Goal: Check status: Check status

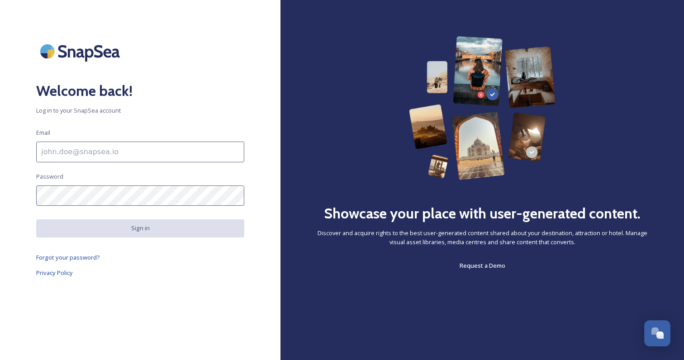
click at [170, 142] on input at bounding box center [140, 152] width 208 height 21
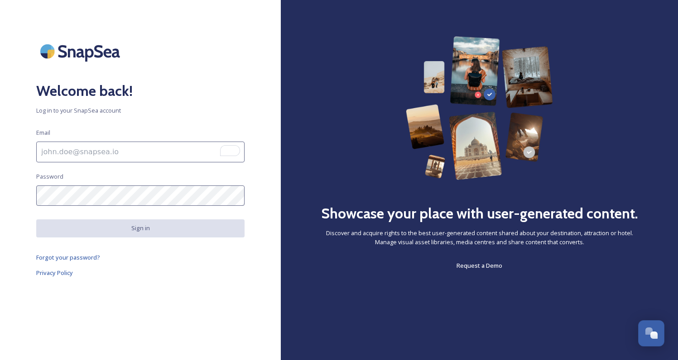
click at [0, 360] on com-1password-button at bounding box center [0, 360] width 0 height 0
paste input "[EMAIL_ADDRESS][DOMAIN_NAME]"
type input "[EMAIL_ADDRESS][DOMAIN_NAME]"
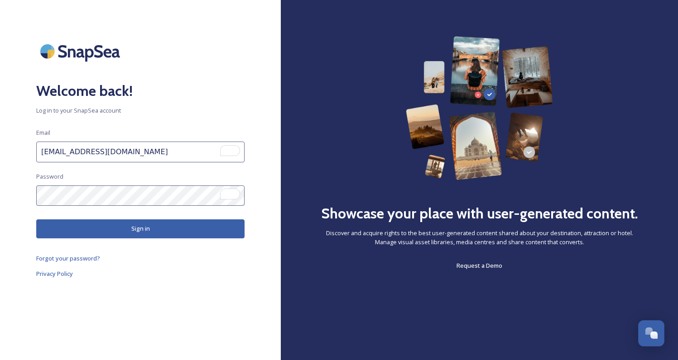
click at [207, 231] on button "Sign in" at bounding box center [140, 229] width 208 height 19
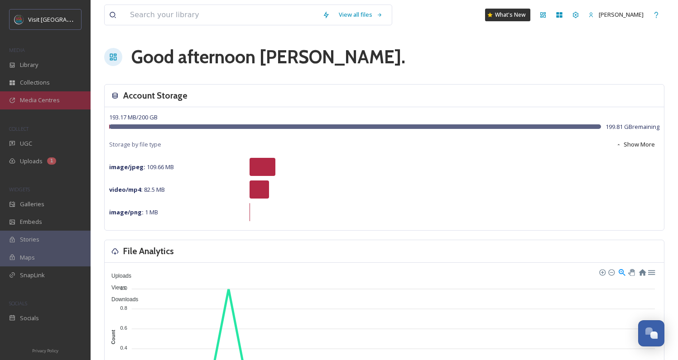
click at [51, 100] on span "Media Centres" at bounding box center [40, 100] width 40 height 9
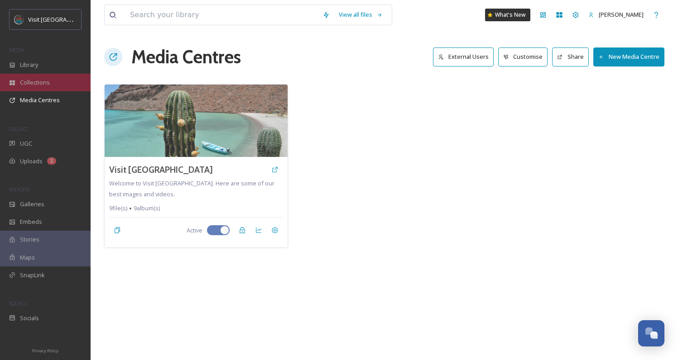
click at [48, 85] on span "Collections" at bounding box center [35, 82] width 30 height 9
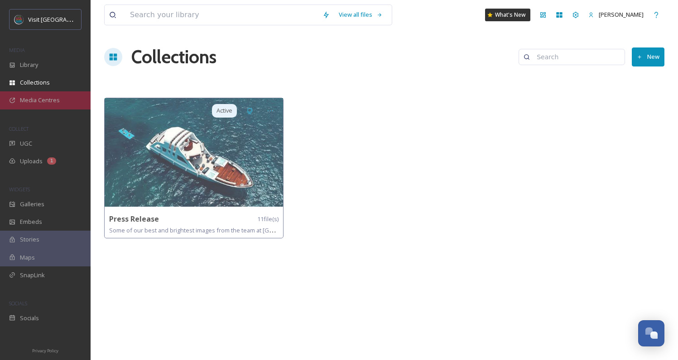
click at [51, 98] on span "Media Centres" at bounding box center [40, 100] width 40 height 9
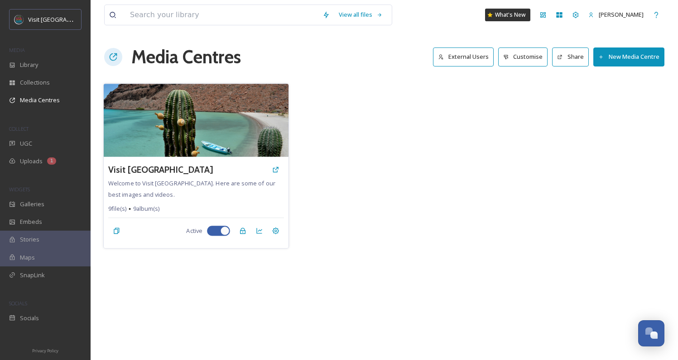
click at [201, 165] on div "Visit [GEOGRAPHIC_DATA]" at bounding box center [196, 170] width 176 height 16
click at [255, 233] on icon at bounding box center [258, 231] width 7 height 7
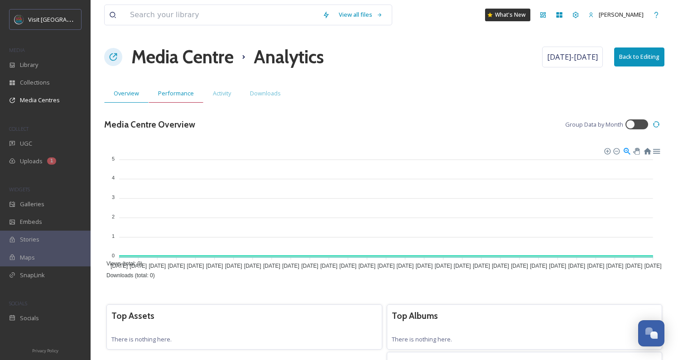
click at [172, 91] on span "Performance" at bounding box center [176, 93] width 36 height 9
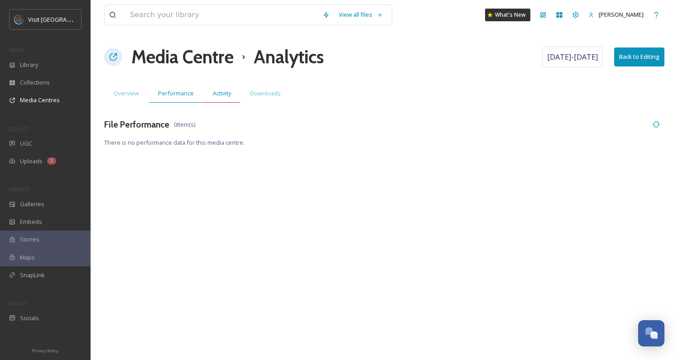
click at [219, 95] on span "Activity" at bounding box center [222, 93] width 18 height 9
click at [263, 92] on span "Downloads" at bounding box center [265, 93] width 31 height 9
click at [578, 59] on span "[DATE] - [DATE]" at bounding box center [572, 57] width 51 height 11
select select "8"
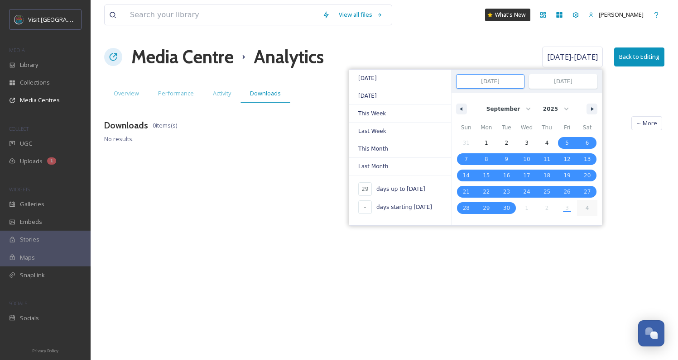
click at [306, 144] on div "View all files What's New [PERSON_NAME] Media Centre Analytics [DATE] - [DATE] …" at bounding box center [384, 180] width 587 height 360
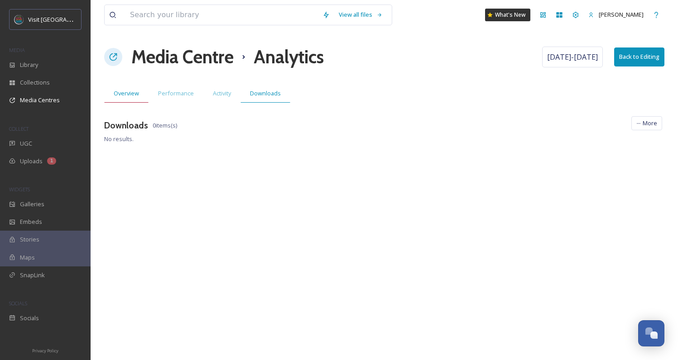
click at [128, 88] on div "Overview" at bounding box center [126, 93] width 44 height 19
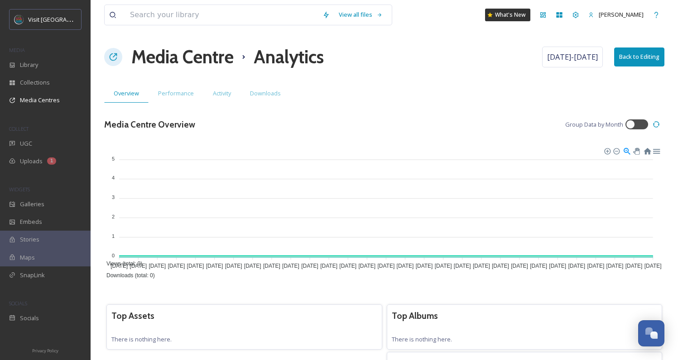
click at [115, 58] on icon at bounding box center [113, 57] width 9 height 9
click at [187, 61] on h1 "Media Centre" at bounding box center [182, 56] width 102 height 27
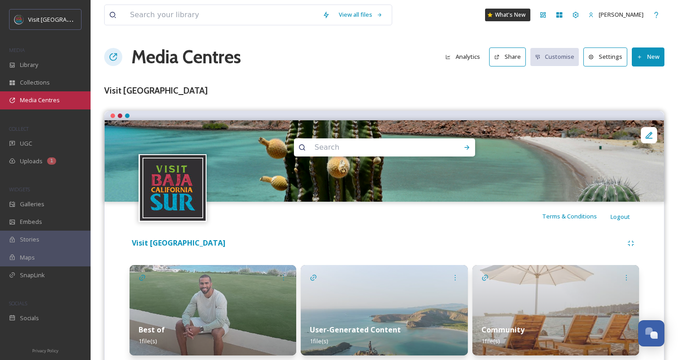
click at [61, 101] on div "Media Centres" at bounding box center [45, 100] width 91 height 18
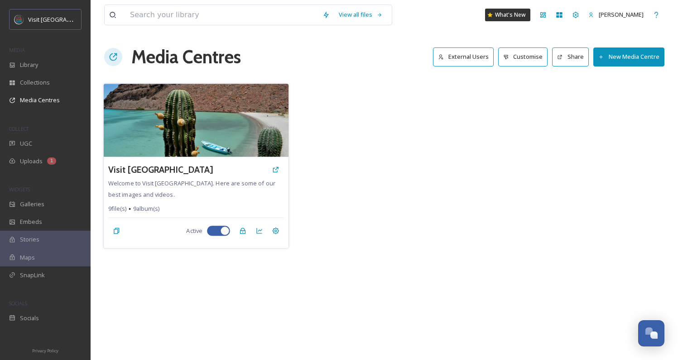
click at [235, 119] on img at bounding box center [196, 120] width 185 height 73
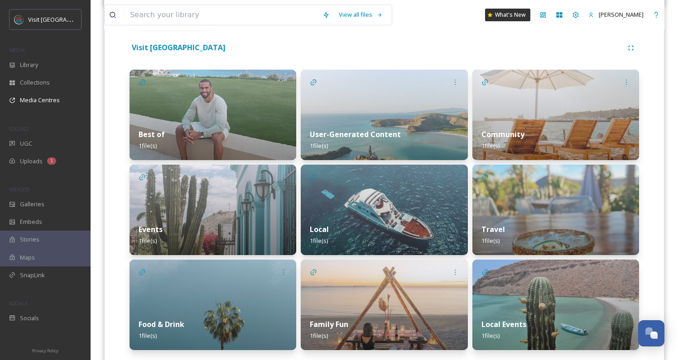
scroll to position [114, 0]
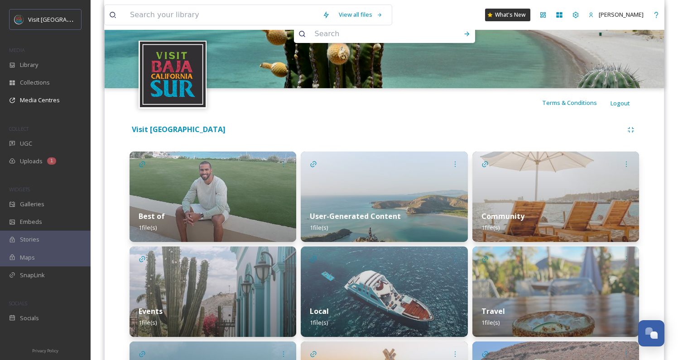
click at [161, 187] on img at bounding box center [212, 197] width 167 height 91
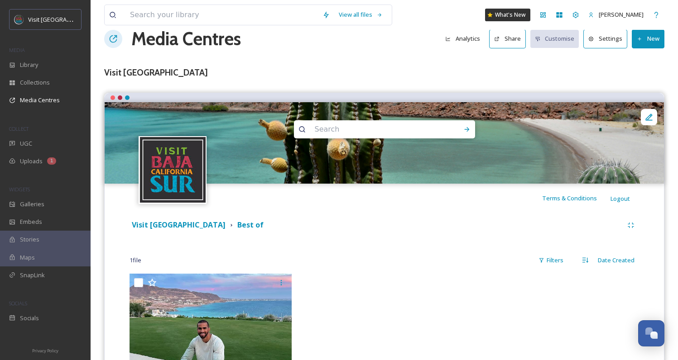
scroll to position [33, 0]
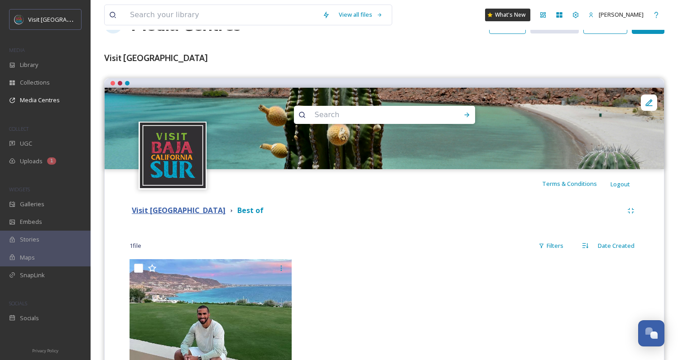
click at [161, 214] on strong "Visit [GEOGRAPHIC_DATA]" at bounding box center [179, 211] width 94 height 10
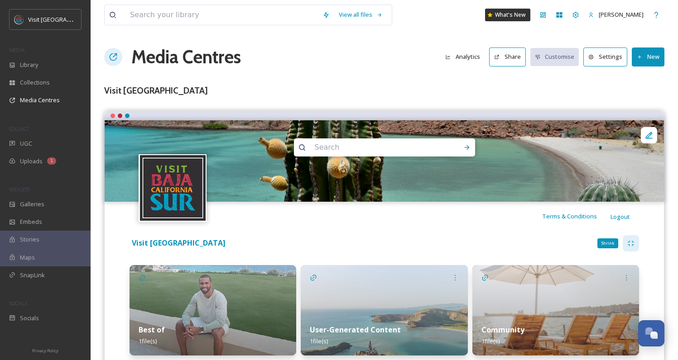
click at [627, 243] on icon at bounding box center [630, 243] width 7 height 7
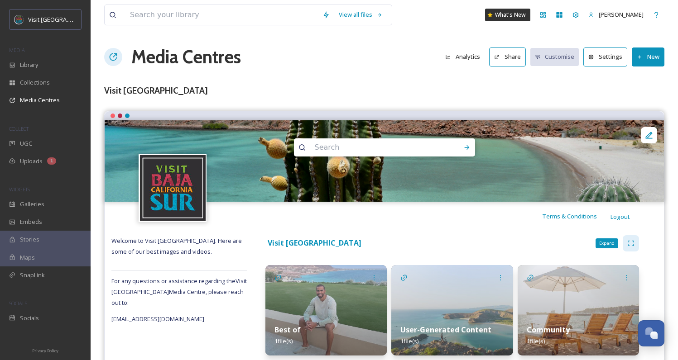
click at [627, 243] on icon at bounding box center [630, 243] width 7 height 7
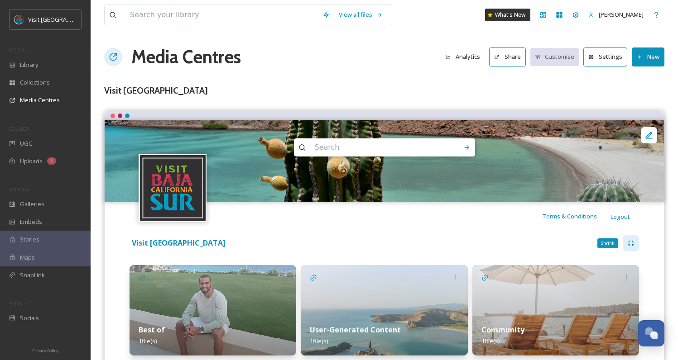
click at [627, 243] on icon at bounding box center [630, 243] width 7 height 7
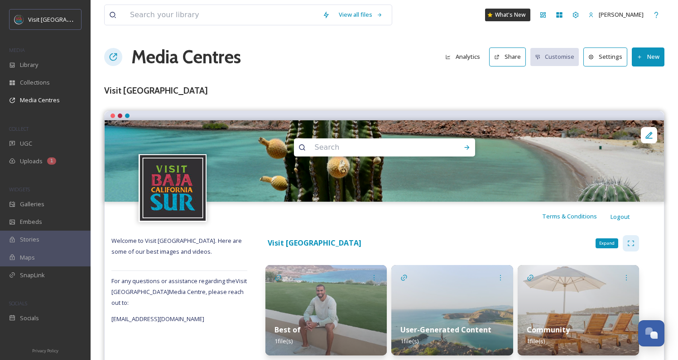
click at [627, 243] on icon at bounding box center [630, 243] width 7 height 7
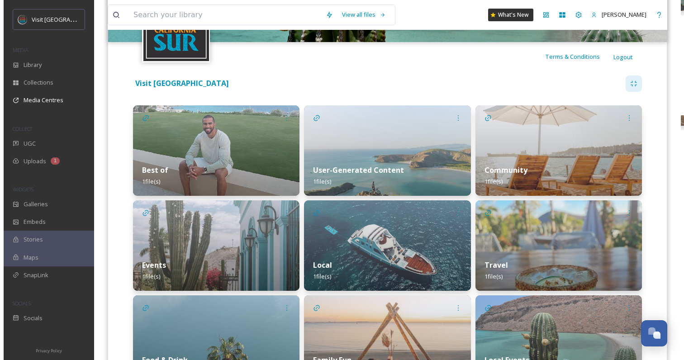
scroll to position [83, 0]
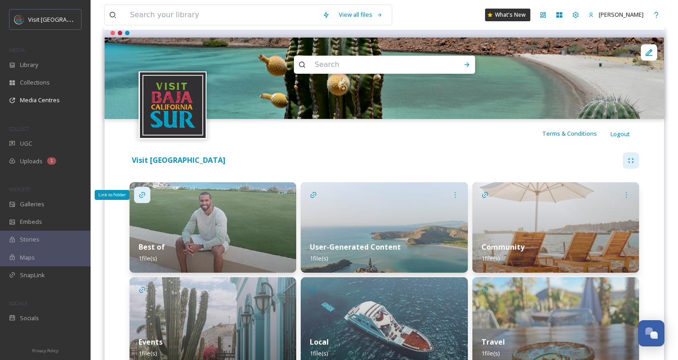
click at [146, 197] on div "Link to Folder" at bounding box center [142, 195] width 16 height 16
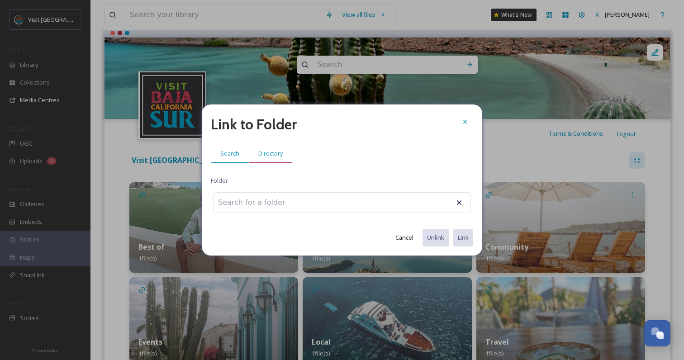
click at [256, 152] on div "Directory" at bounding box center [270, 153] width 43 height 19
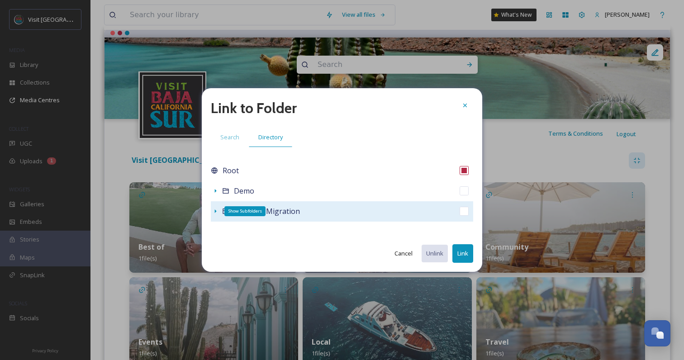
click at [213, 211] on icon at bounding box center [215, 211] width 7 height 7
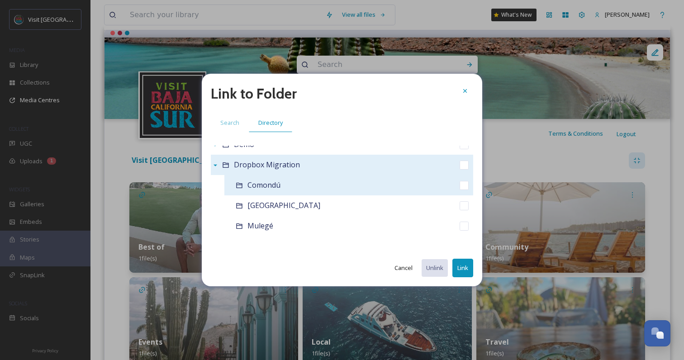
scroll to position [0, 0]
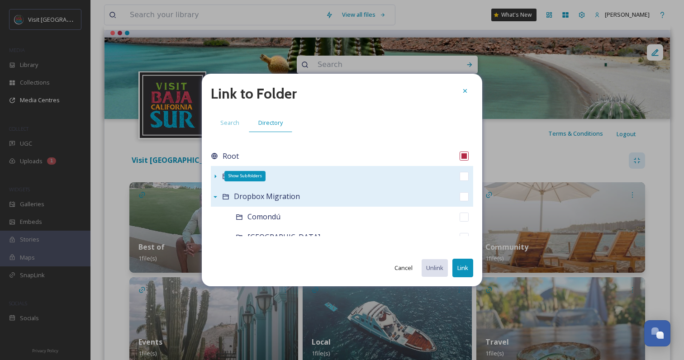
click at [215, 177] on icon at bounding box center [216, 177] width 2 height 4
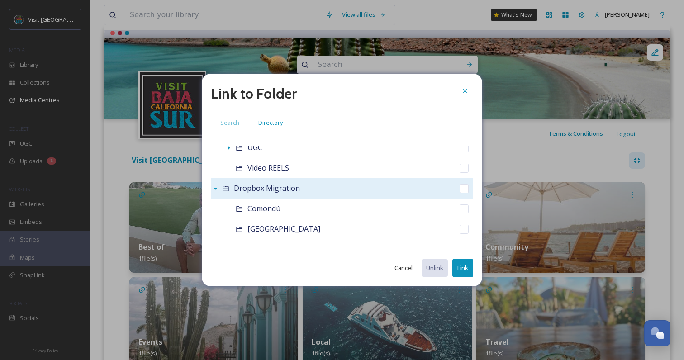
scroll to position [111, 0]
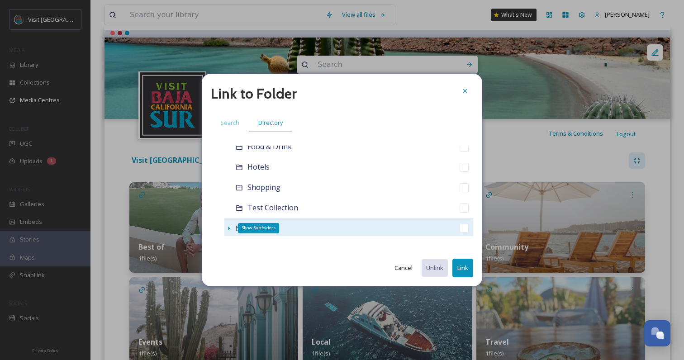
click at [227, 226] on icon at bounding box center [228, 228] width 7 height 7
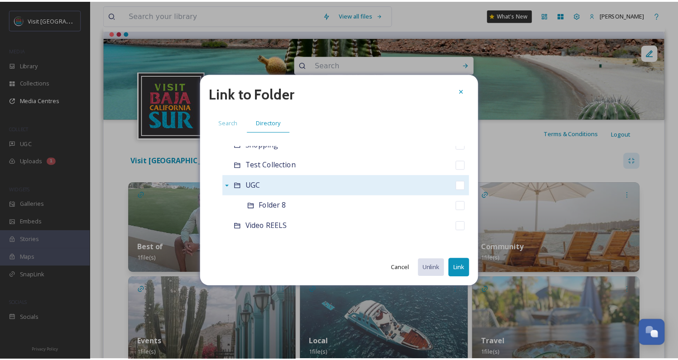
scroll to position [156, 0]
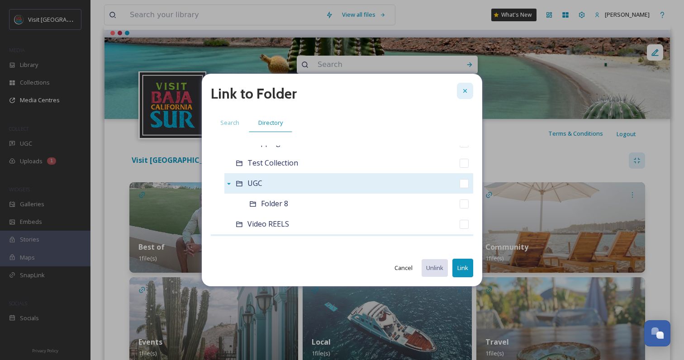
click at [463, 93] on icon at bounding box center [465, 90] width 7 height 7
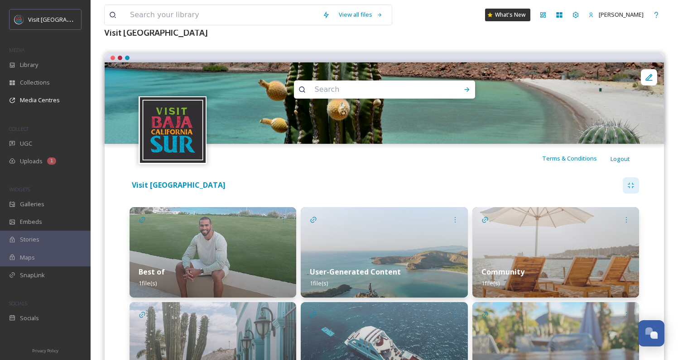
scroll to position [88, 0]
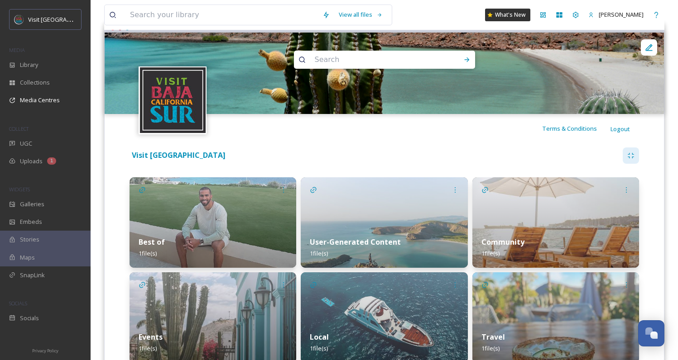
click at [216, 225] on img at bounding box center [212, 222] width 167 height 91
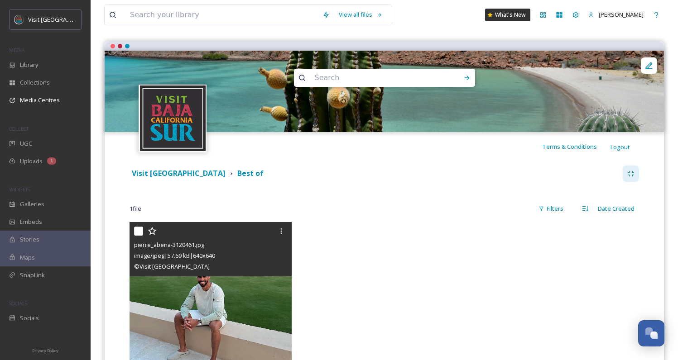
scroll to position [142, 0]
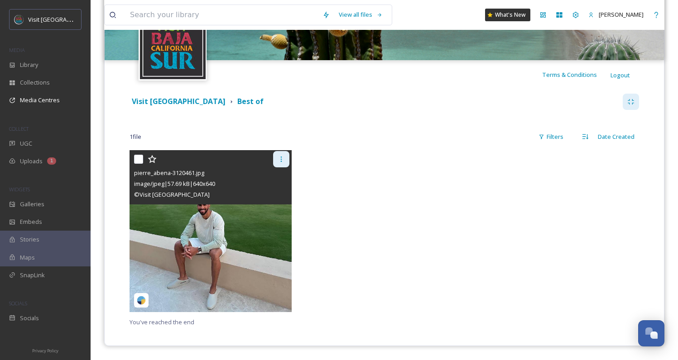
click at [282, 161] on icon at bounding box center [281, 159] width 7 height 7
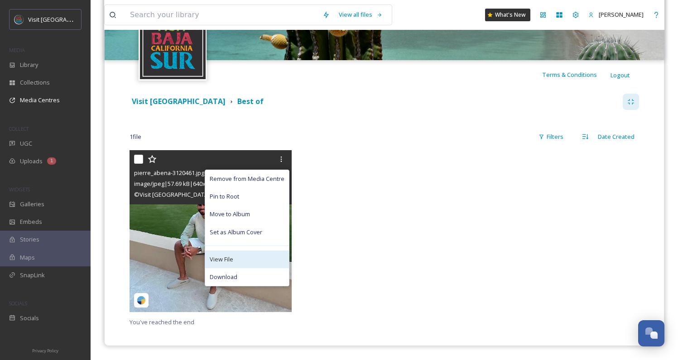
click at [245, 265] on div "View File" at bounding box center [247, 260] width 84 height 18
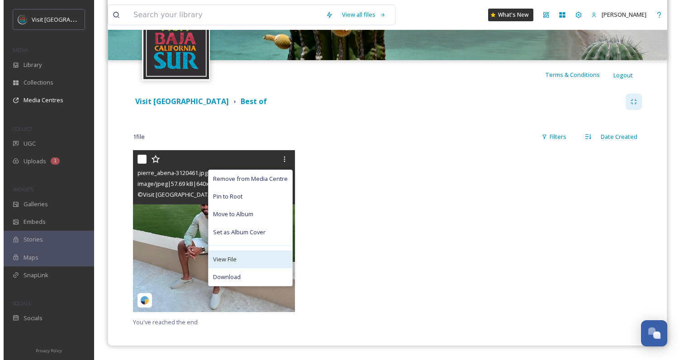
scroll to position [0, 0]
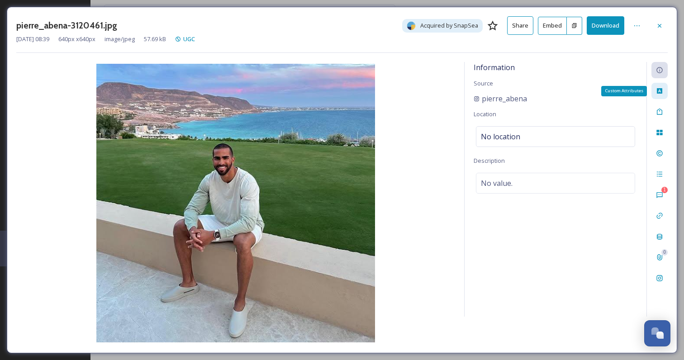
click at [657, 91] on icon at bounding box center [659, 90] width 5 height 5
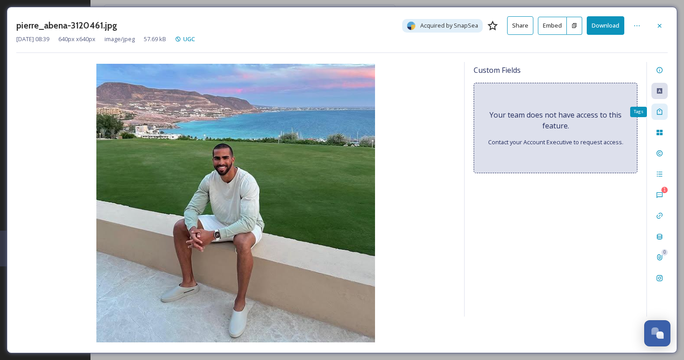
click at [660, 114] on icon at bounding box center [659, 112] width 5 height 6
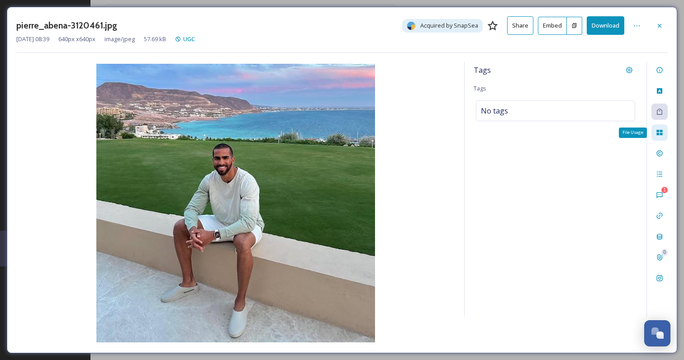
click at [660, 129] on icon at bounding box center [659, 132] width 7 height 7
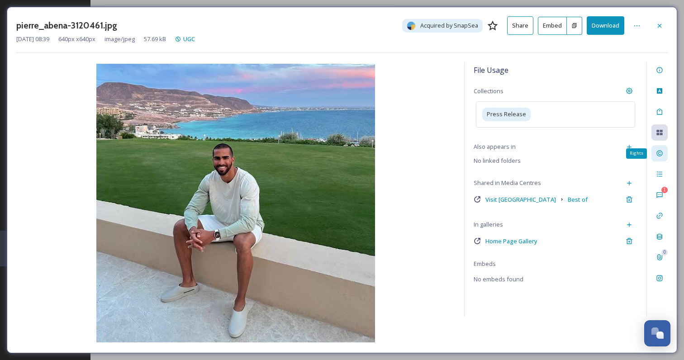
click at [659, 153] on icon at bounding box center [660, 154] width 6 height 6
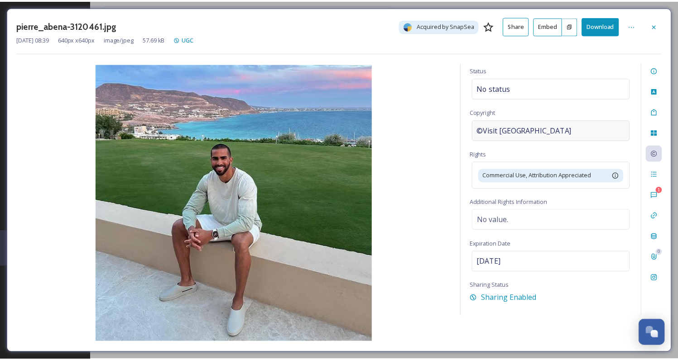
scroll to position [28, 0]
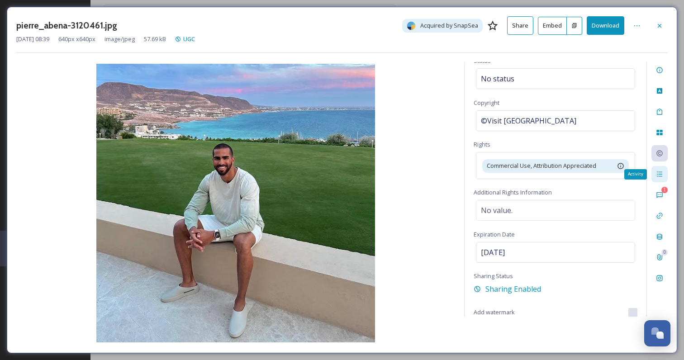
click at [657, 176] on icon at bounding box center [659, 174] width 7 height 7
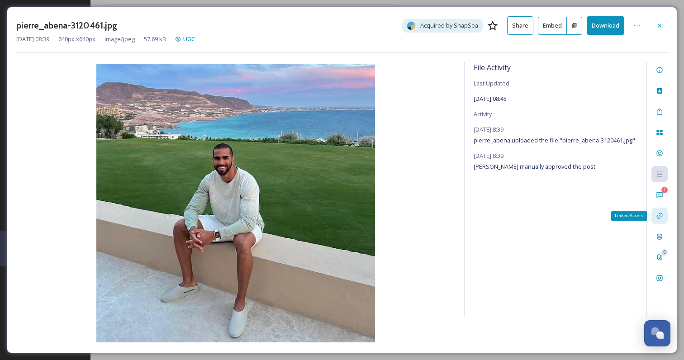
click at [659, 220] on div "Linked Assets" at bounding box center [660, 216] width 16 height 16
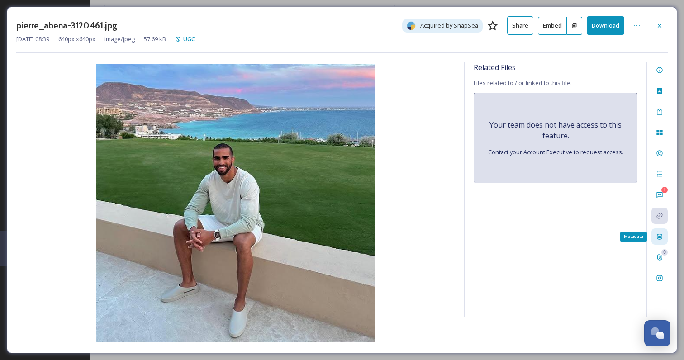
click at [656, 240] on div "Metadata" at bounding box center [660, 237] width 16 height 16
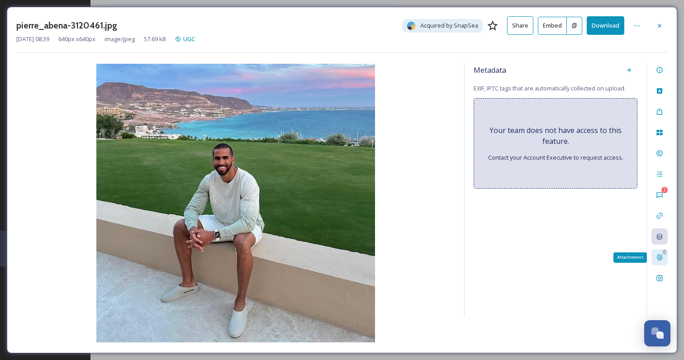
click at [659, 259] on icon at bounding box center [660, 258] width 5 height 6
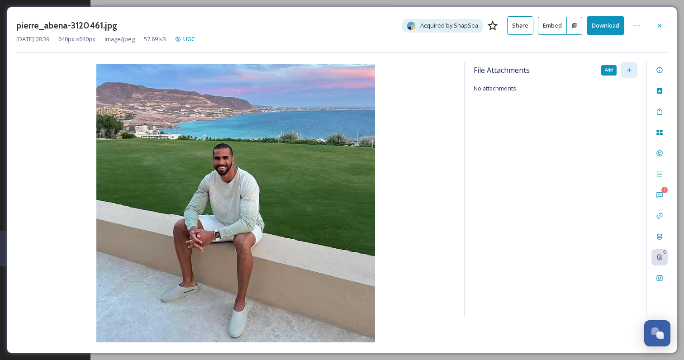
click at [634, 71] on div "Add" at bounding box center [630, 70] width 16 height 16
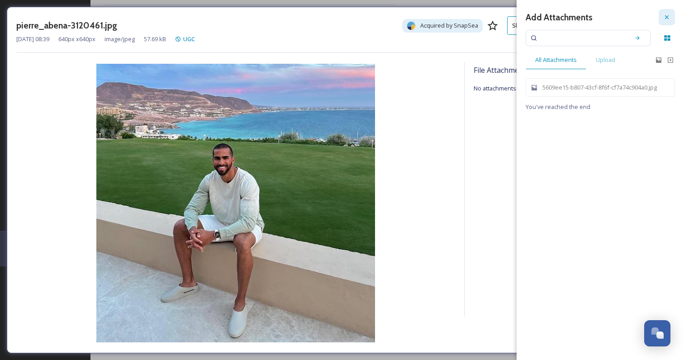
click at [666, 19] on icon at bounding box center [667, 17] width 7 height 7
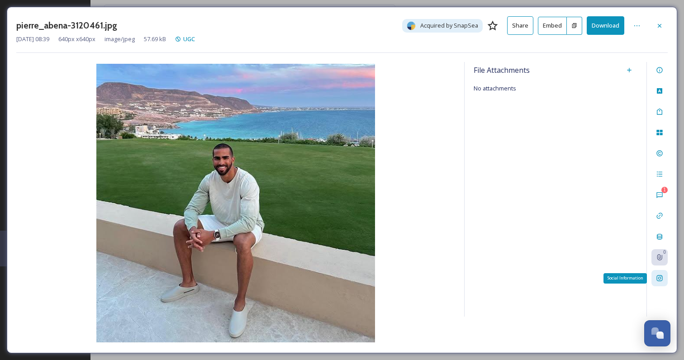
click at [658, 279] on icon at bounding box center [659, 278] width 7 height 7
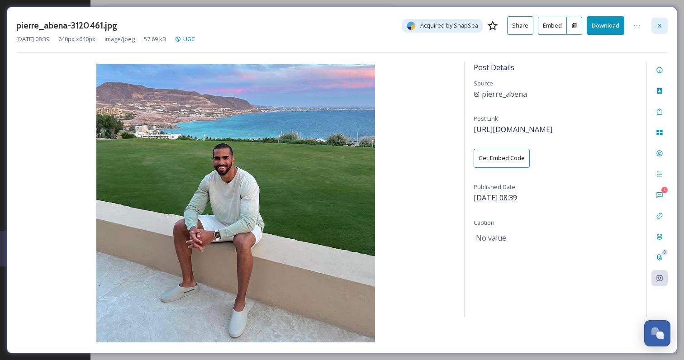
click at [656, 26] on div at bounding box center [660, 26] width 16 height 16
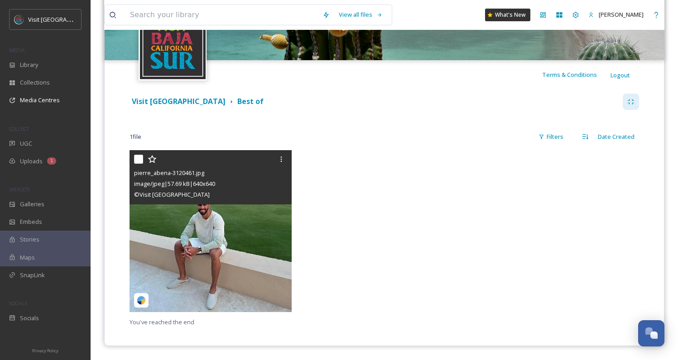
scroll to position [51, 0]
